Goal: Task Accomplishment & Management: Use online tool/utility

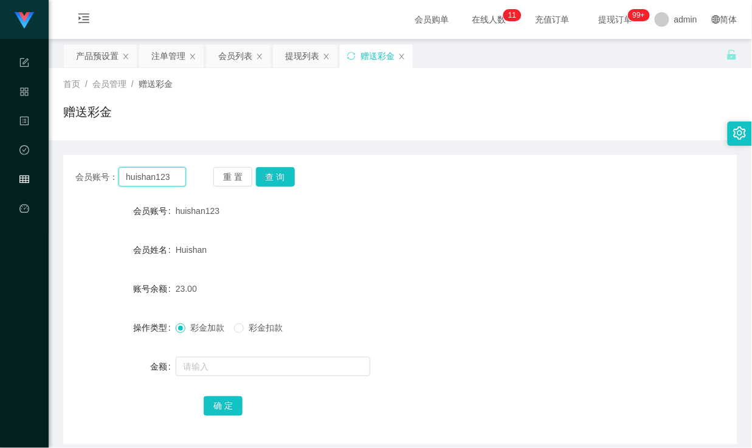
click at [147, 174] on input "huishan123" at bounding box center [152, 176] width 67 height 19
type input "sasaQ"
click at [282, 178] on button "查 询" at bounding box center [275, 176] width 39 height 19
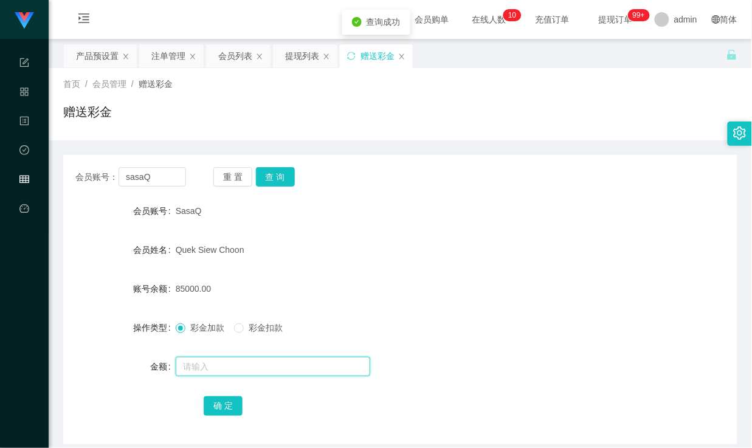
click at [209, 366] on input "text" at bounding box center [273, 366] width 195 height 19
type input "10000"
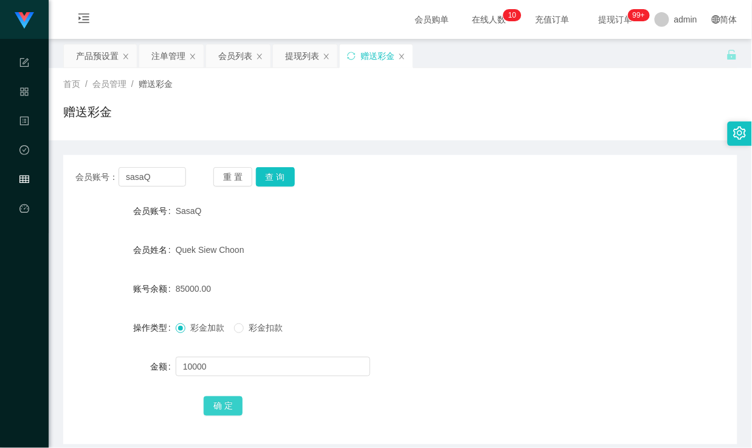
click at [231, 406] on button "确 定" at bounding box center [223, 406] width 39 height 19
click at [493, 306] on form "会员账号 SasaQ 会员姓名 [PERSON_NAME] 账号余额 85000.00 操作类型 彩金加款 彩金扣款 金额 10000 确 定" at bounding box center [400, 308] width 675 height 219
click at [278, 178] on button "查 询" at bounding box center [275, 176] width 39 height 19
